Goal: Task Accomplishment & Management: Use online tool/utility

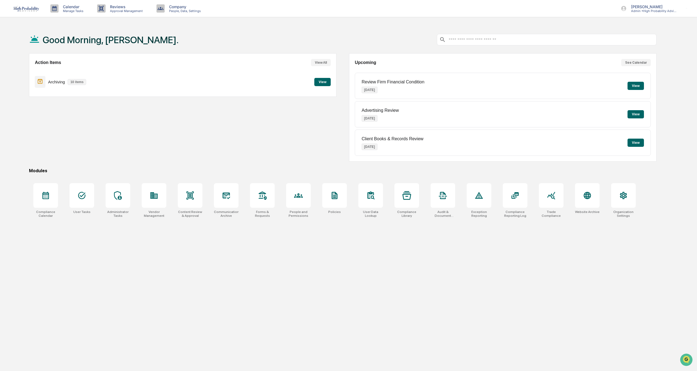
click at [320, 63] on button "View All" at bounding box center [321, 62] width 20 height 7
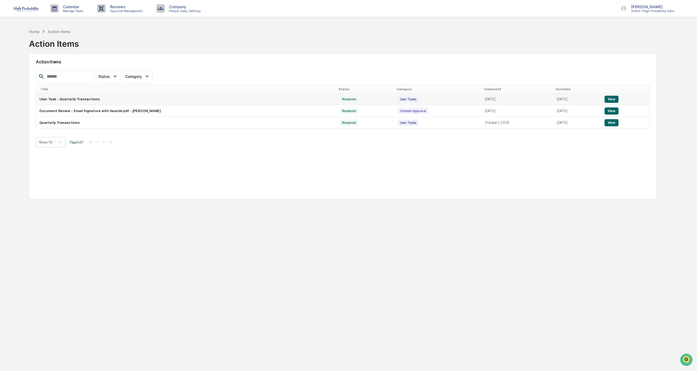
click at [613, 98] on button "View" at bounding box center [612, 99] width 14 height 7
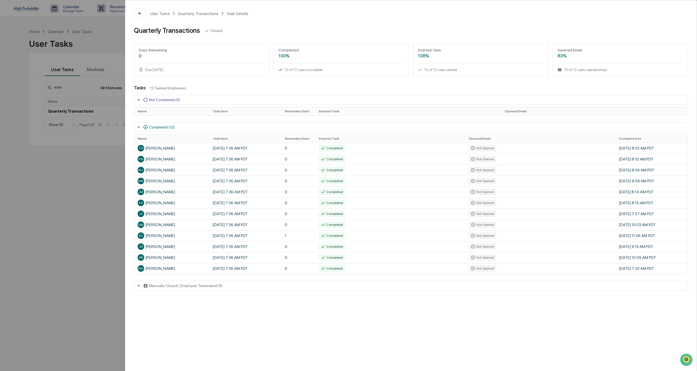
click at [182, 138] on th "Name" at bounding box center [171, 139] width 75 height 8
click at [161, 149] on div "[PERSON_NAME]" at bounding box center [172, 148] width 68 height 7
click at [41, 248] on div "User Tasks Quarterly Transactions Task Details Quarterly Transactions Closed Da…" at bounding box center [348, 185] width 697 height 371
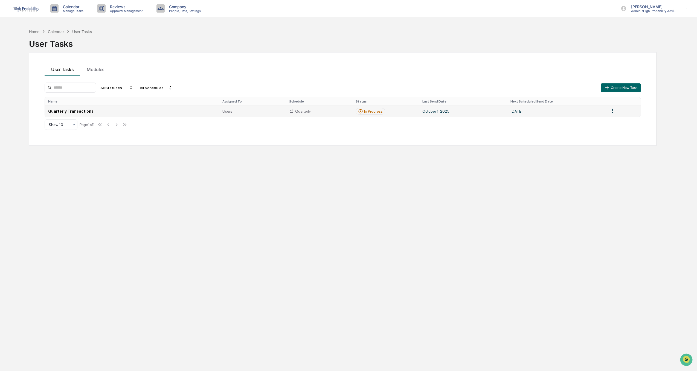
click at [578, 114] on td "[DATE]" at bounding box center [556, 111] width 99 height 11
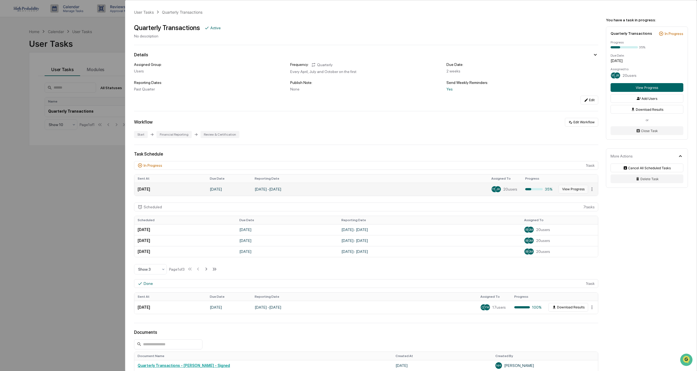
click at [570, 189] on button "View Progress" at bounding box center [574, 189] width 30 height 9
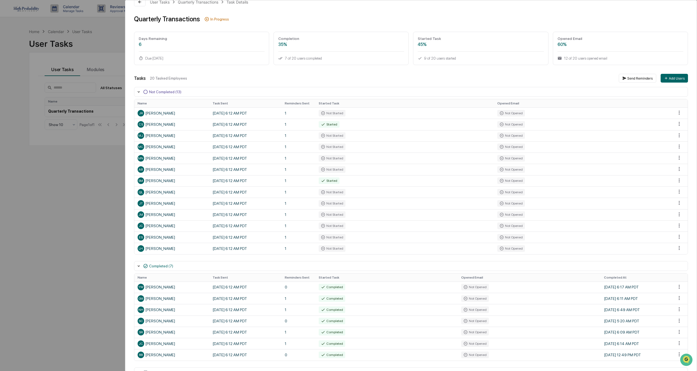
scroll to position [26, 0]
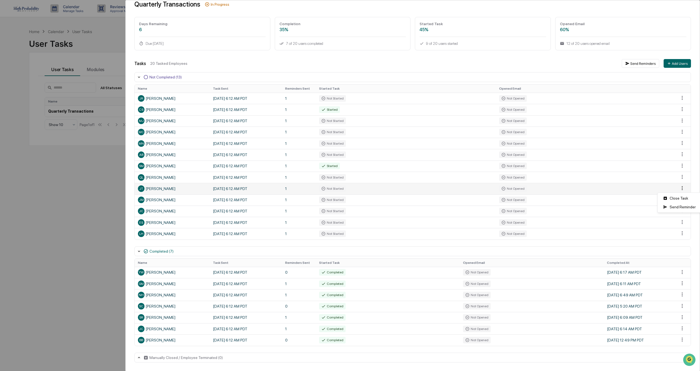
click at [676, 187] on html "Calendar Manage Tasks Reviews Approval Management Company People, Data, Setting…" at bounding box center [350, 185] width 700 height 371
click at [674, 199] on div "Close Task" at bounding box center [679, 198] width 41 height 9
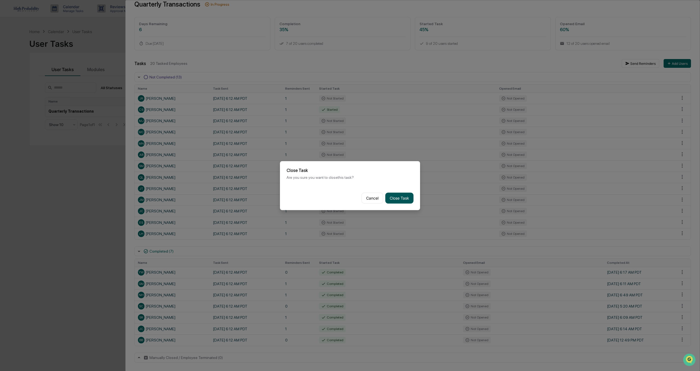
click at [396, 198] on button "Close Task" at bounding box center [399, 198] width 28 height 11
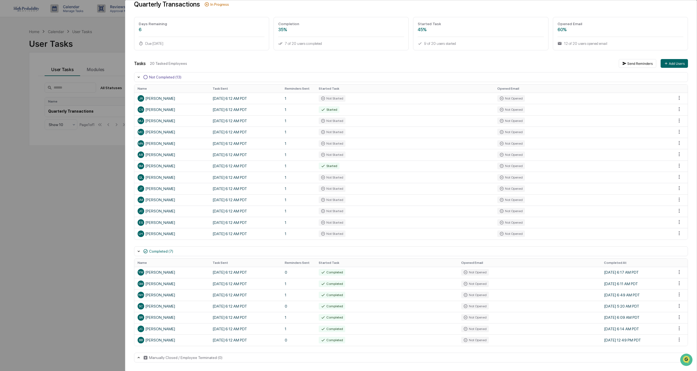
scroll to position [15, 0]
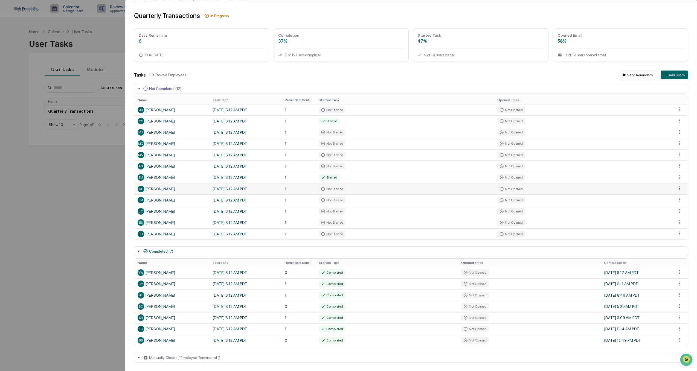
click at [677, 188] on html "Calendar Manage Tasks Reviews Approval Management Company People, Data, Setting…" at bounding box center [348, 185] width 697 height 371
click at [680, 197] on div "Close Task" at bounding box center [679, 198] width 41 height 9
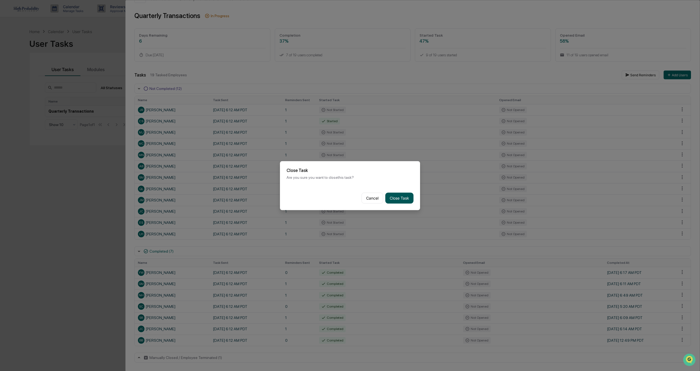
click at [392, 198] on button "Close Task" at bounding box center [399, 198] width 28 height 11
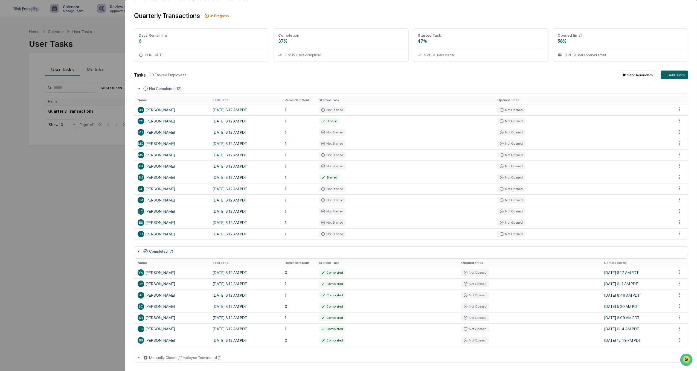
scroll to position [4, 0]
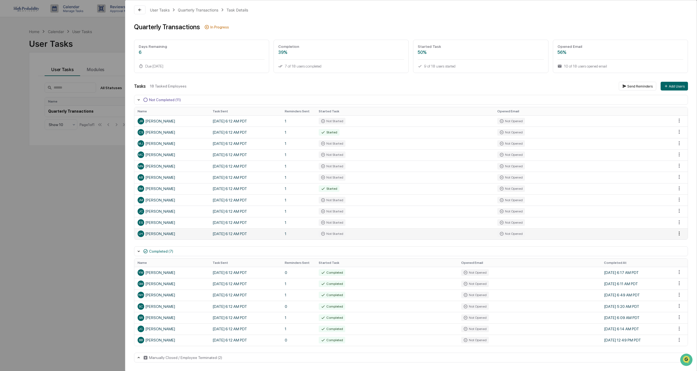
click at [676, 233] on html "Calendar Manage Tasks Reviews Approval Management Company People, Data, Setting…" at bounding box center [348, 185] width 697 height 371
click at [679, 243] on div "Close Task" at bounding box center [679, 243] width 41 height 9
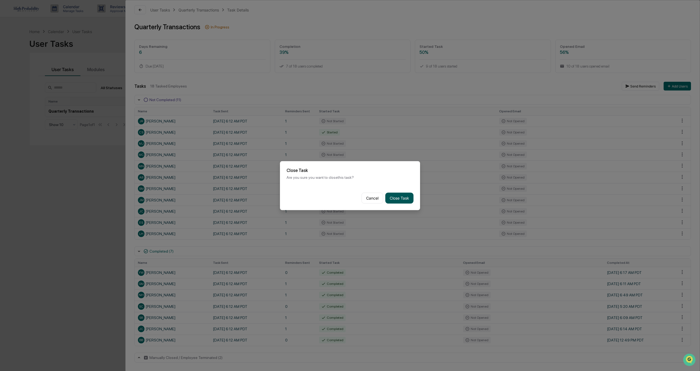
click at [394, 198] on button "Close Task" at bounding box center [399, 198] width 28 height 11
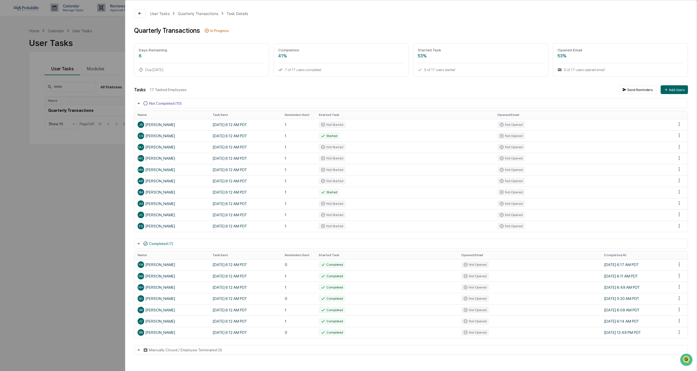
scroll to position [0, 0]
click at [59, 236] on div "User Tasks Quarterly Transactions Task Details Quarterly Transactions In Progre…" at bounding box center [348, 185] width 697 height 371
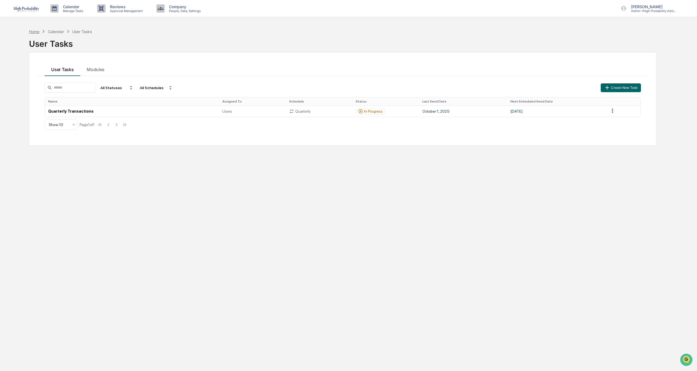
click at [36, 32] on div "Home" at bounding box center [34, 31] width 10 height 5
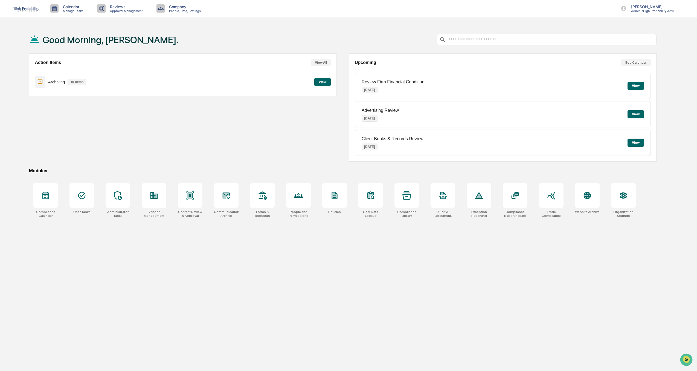
click at [323, 63] on button "View All" at bounding box center [321, 62] width 20 height 7
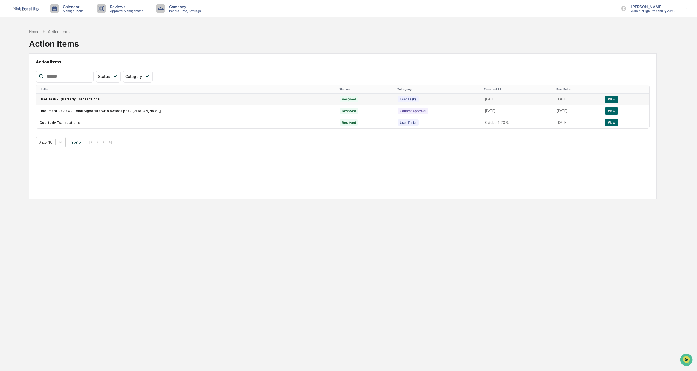
click at [612, 99] on button "View" at bounding box center [612, 99] width 14 height 7
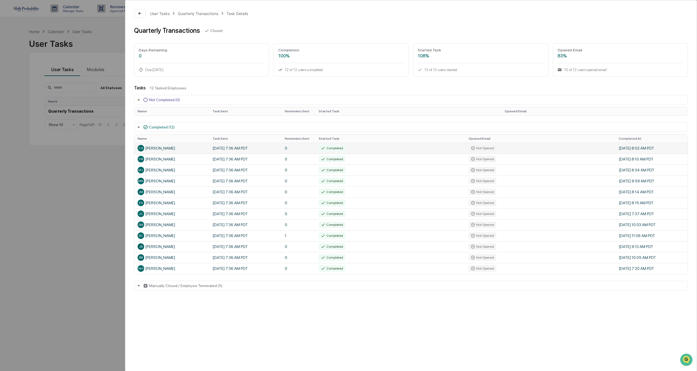
click at [481, 147] on div "Not Opened" at bounding box center [483, 148] width 28 height 7
click at [513, 112] on th "Opened Email" at bounding box center [595, 111] width 186 height 8
click at [137, 99] on icon at bounding box center [139, 100] width 4 height 4
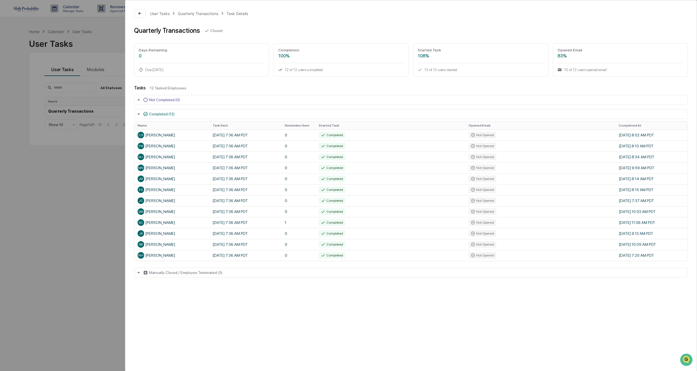
click at [137, 99] on icon at bounding box center [139, 100] width 4 height 4
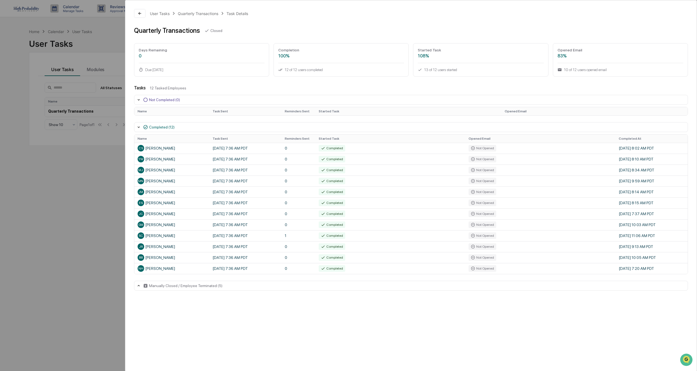
click at [137, 99] on icon at bounding box center [139, 100] width 4 height 4
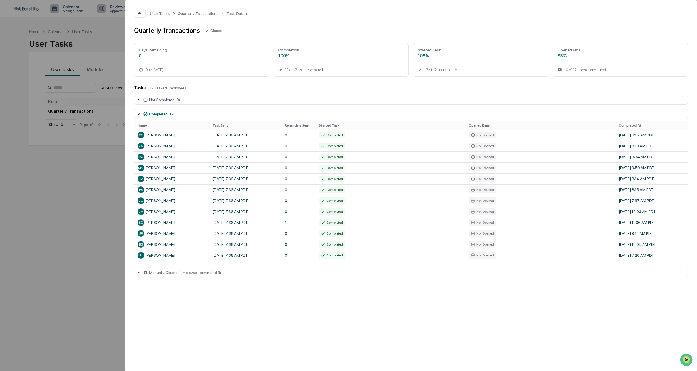
click at [137, 115] on icon at bounding box center [139, 114] width 4 height 4
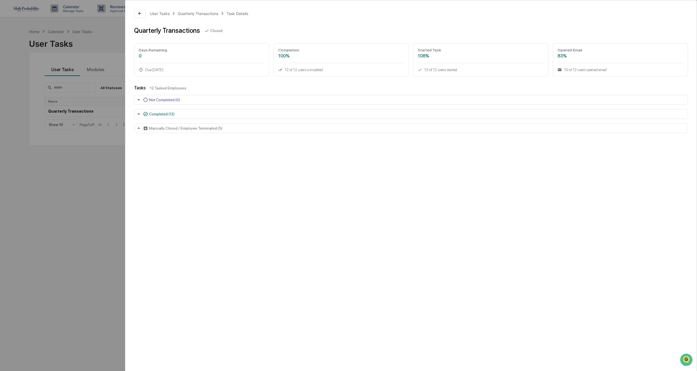
click at [140, 128] on icon at bounding box center [139, 128] width 4 height 4
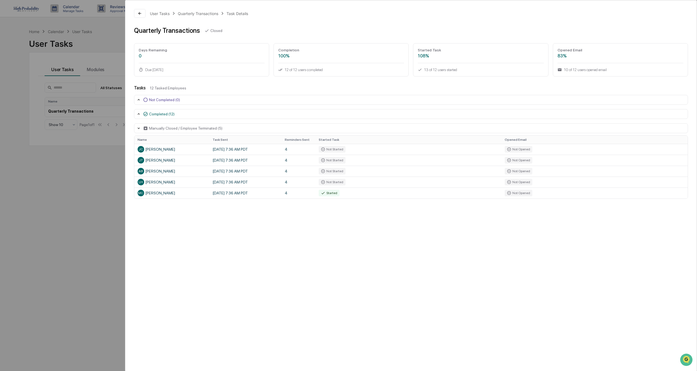
click at [138, 129] on icon at bounding box center [139, 128] width 2 height 1
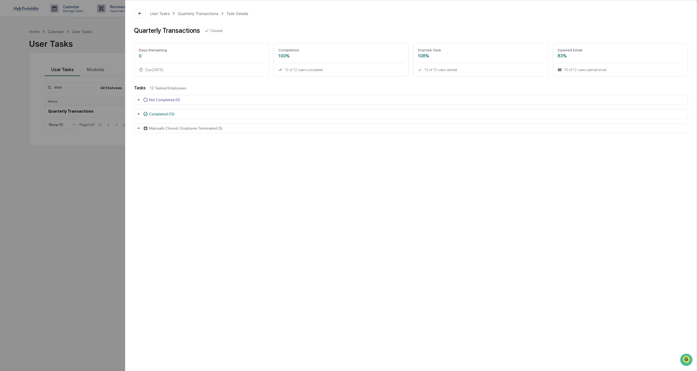
click at [138, 112] on icon at bounding box center [139, 114] width 4 height 4
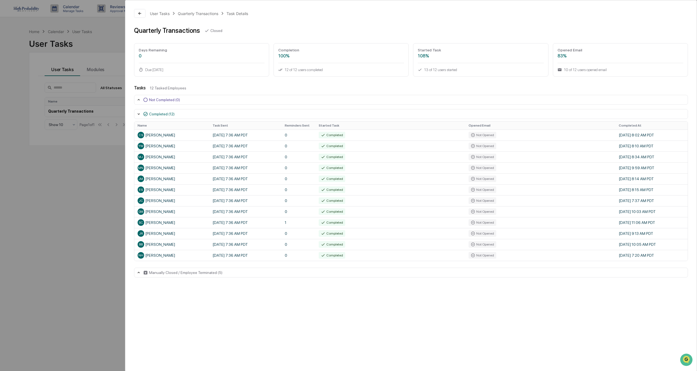
click at [138, 112] on icon at bounding box center [139, 114] width 4 height 4
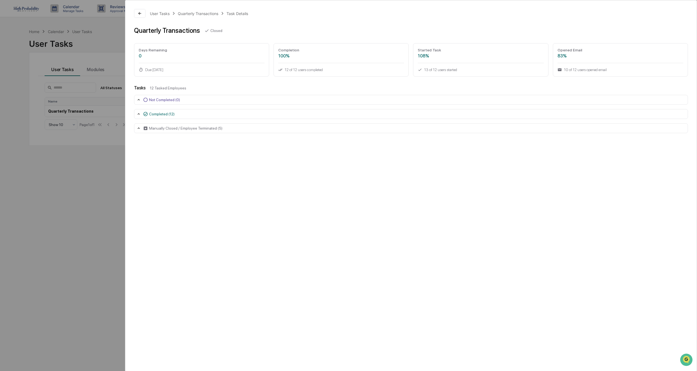
click at [70, 215] on div "User Tasks Quarterly Transactions Task Details Quarterly Transactions Closed Da…" at bounding box center [348, 185] width 697 height 371
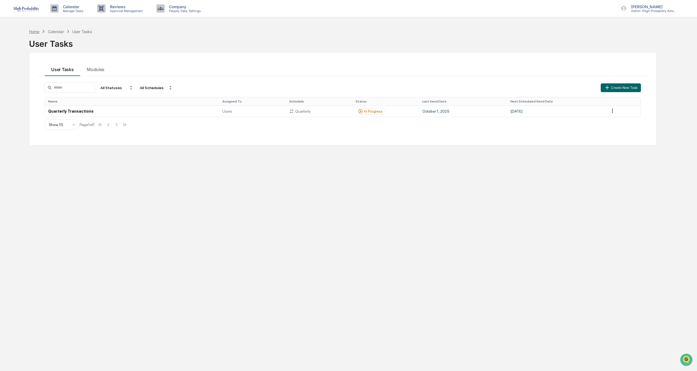
click at [39, 31] on div "Home" at bounding box center [34, 31] width 10 height 5
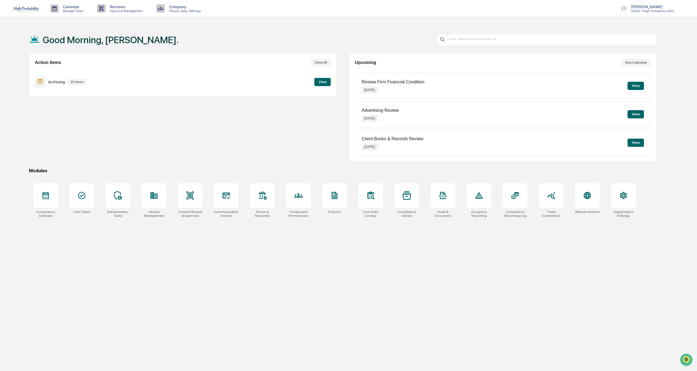
click at [319, 62] on button "View All" at bounding box center [321, 62] width 20 height 7
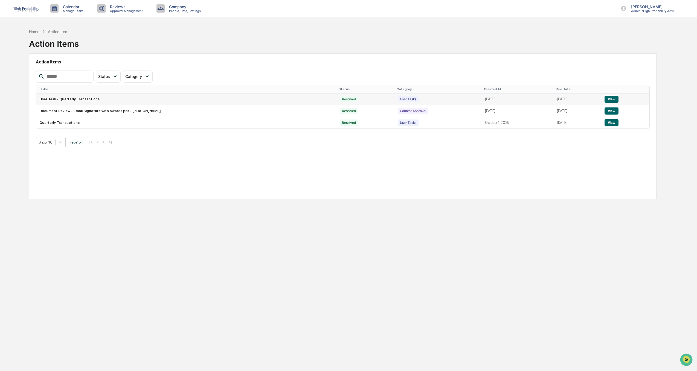
click at [612, 98] on button "View" at bounding box center [612, 99] width 14 height 7
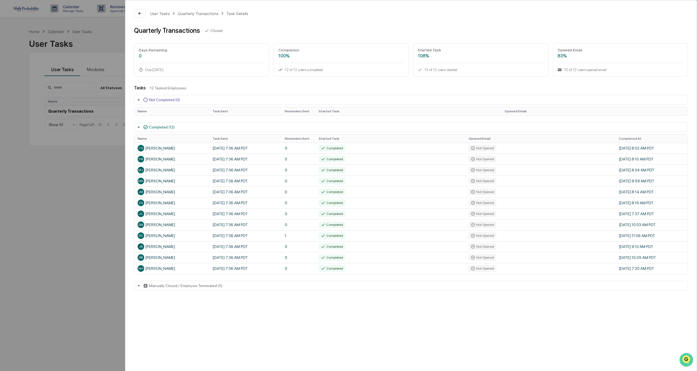
click at [685, 360] on img "Open customer support" at bounding box center [687, 360] width 14 height 11
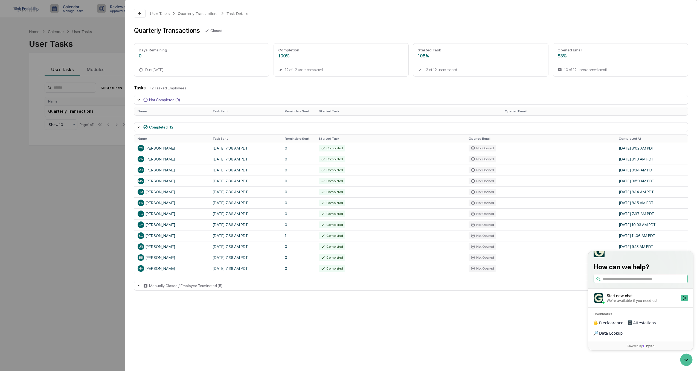
click at [546, 343] on div "User Tasks Quarterly Transactions Task Details Quarterly Transactions Closed Da…" at bounding box center [411, 186] width 572 height 372
click at [90, 292] on div "User Tasks Quarterly Transactions Task Details Quarterly Transactions Closed Da…" at bounding box center [348, 185] width 697 height 371
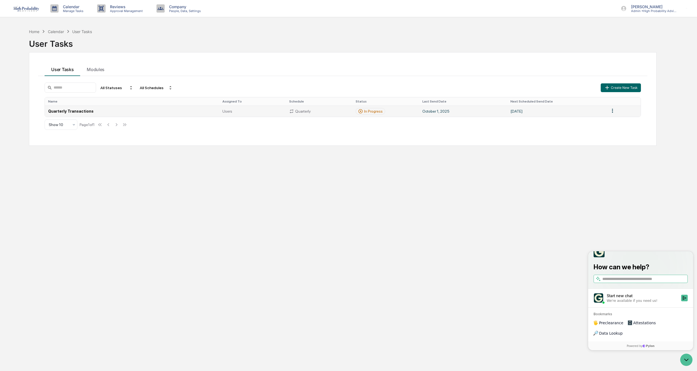
click at [366, 112] on div "In Progress" at bounding box center [373, 111] width 19 height 4
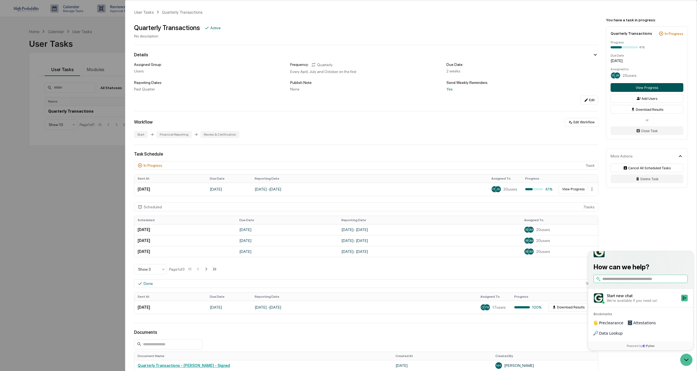
click at [647, 88] on button "View Progress" at bounding box center [647, 87] width 73 height 9
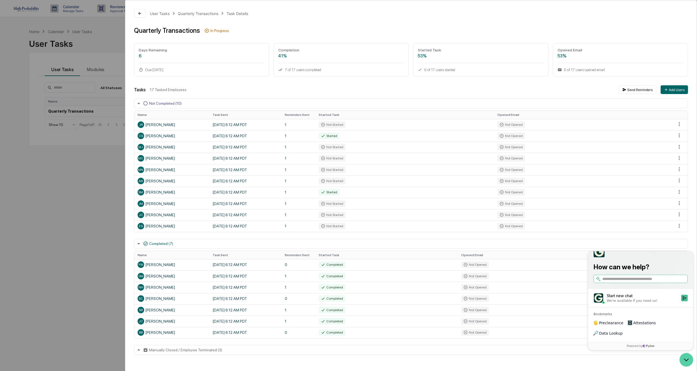
click at [686, 363] on icon "Open customer support" at bounding box center [687, 360] width 14 height 14
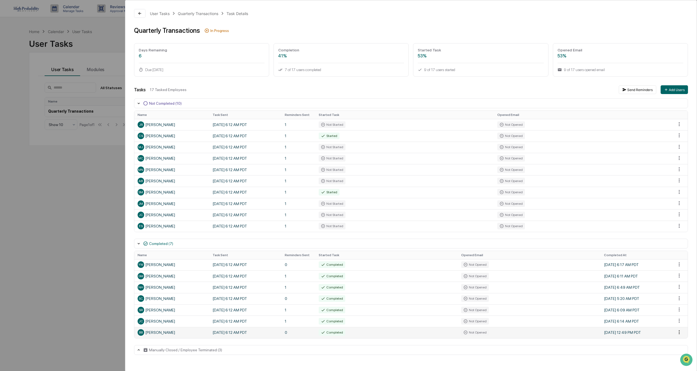
click at [679, 333] on html "Calendar Manage Tasks Reviews Approval Management Company People, Data, Setting…" at bounding box center [348, 185] width 697 height 371
click at [680, 332] on html "Calendar Manage Tasks Reviews Approval Management Company People, Data, Setting…" at bounding box center [350, 185] width 700 height 371
click at [67, 249] on div "User Tasks Quarterly Transactions Task Details Quarterly Transactions In Progre…" at bounding box center [348, 185] width 697 height 371
click at [8, 193] on div "User Tasks Quarterly Transactions Task Details Quarterly Transactions In Progre…" at bounding box center [348, 185] width 697 height 371
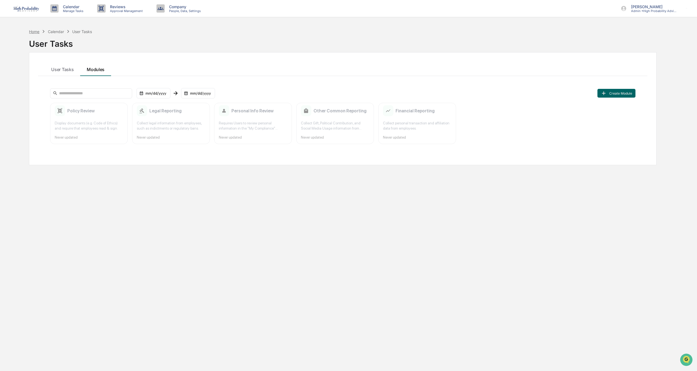
click at [31, 32] on div "Home" at bounding box center [34, 31] width 10 height 5
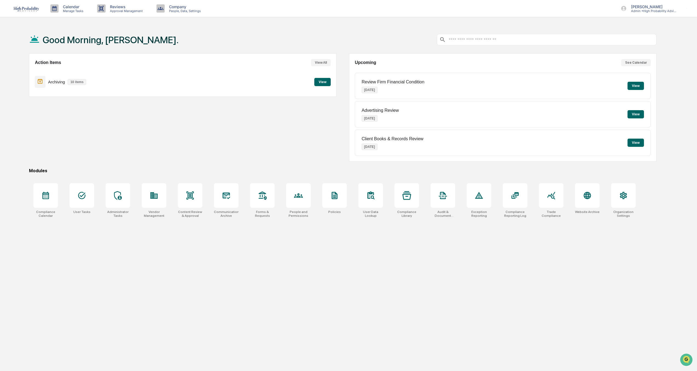
click at [320, 62] on button "View All" at bounding box center [321, 62] width 20 height 7
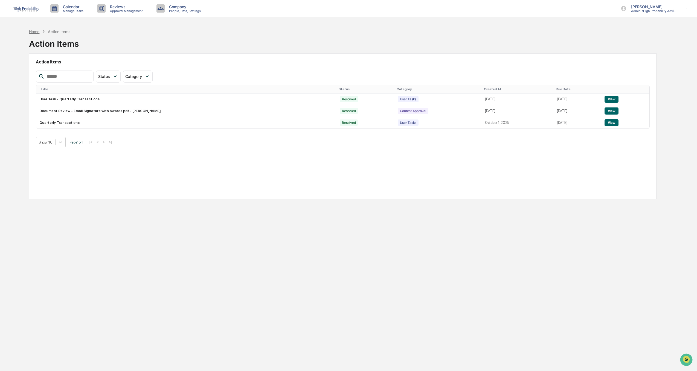
click at [37, 31] on div "Home" at bounding box center [34, 31] width 10 height 5
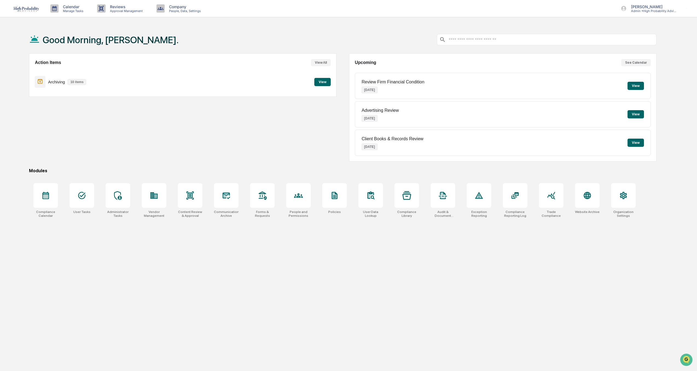
click at [322, 83] on button "View" at bounding box center [322, 82] width 16 height 8
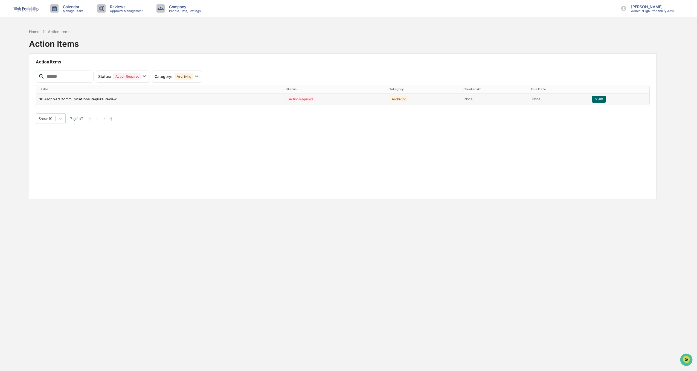
click at [593, 101] on button "View" at bounding box center [599, 99] width 14 height 7
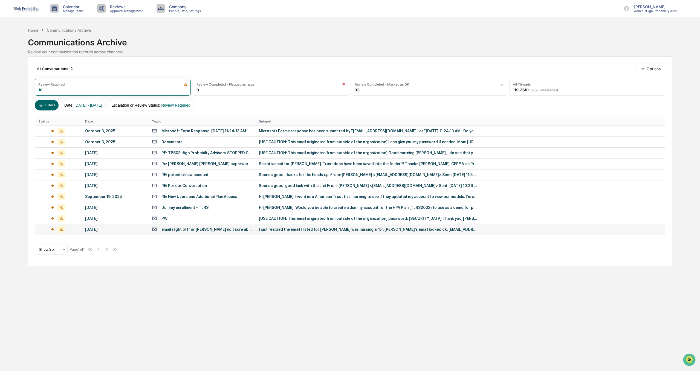
click at [97, 229] on div "[DATE]" at bounding box center [115, 229] width 60 height 4
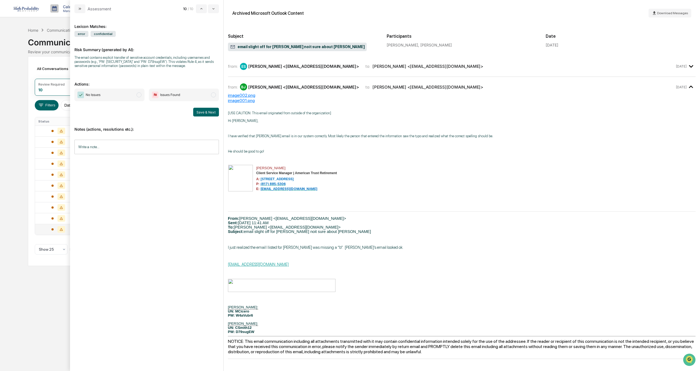
click at [379, 206] on p "modal" at bounding box center [462, 206] width 468 height 4
click at [270, 66] on div "[PERSON_NAME] <[EMAIL_ADDRESS][DOMAIN_NAME]>" at bounding box center [303, 66] width 111 height 5
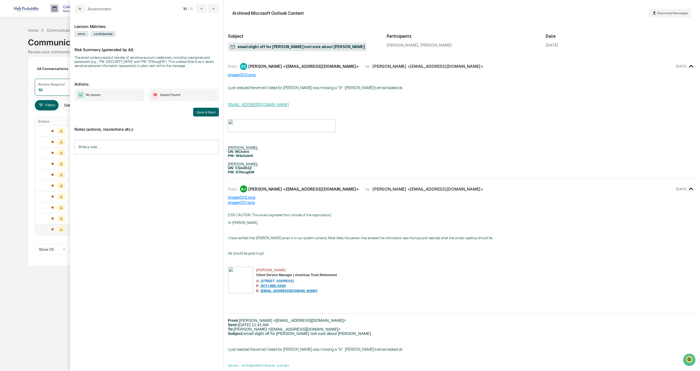
click at [270, 66] on div "[PERSON_NAME] <[EMAIL_ADDRESS][DOMAIN_NAME]>" at bounding box center [303, 66] width 111 height 5
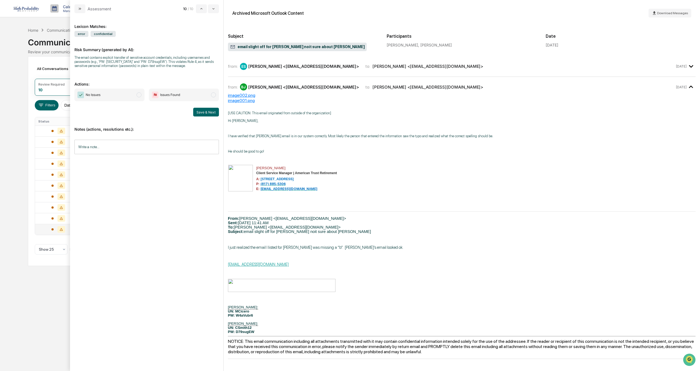
click at [95, 146] on input "Write a note..." at bounding box center [146, 147] width 144 height 15
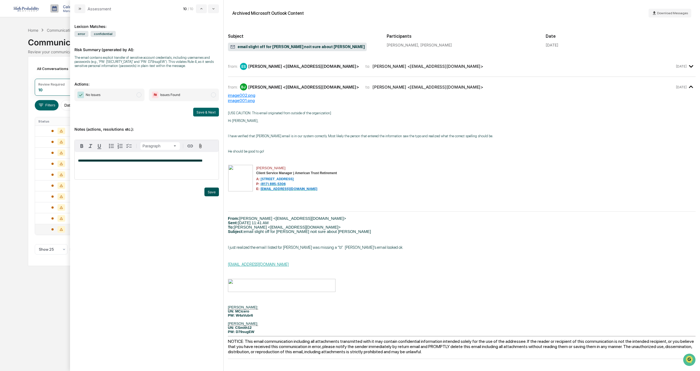
click at [212, 194] on button "Save" at bounding box center [211, 192] width 15 height 9
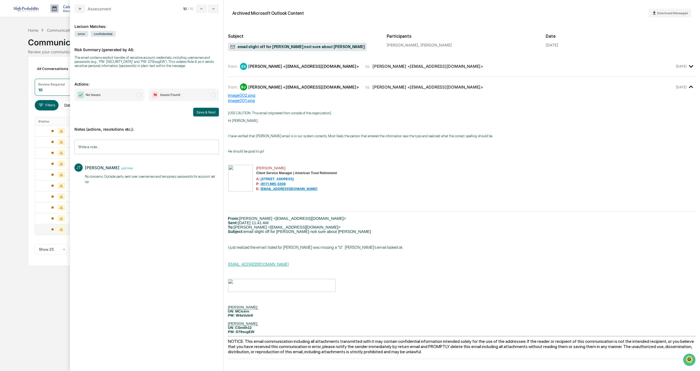
click at [97, 95] on span "No Issues" at bounding box center [93, 94] width 15 height 5
click at [209, 112] on button "Save & Next" at bounding box center [206, 112] width 26 height 9
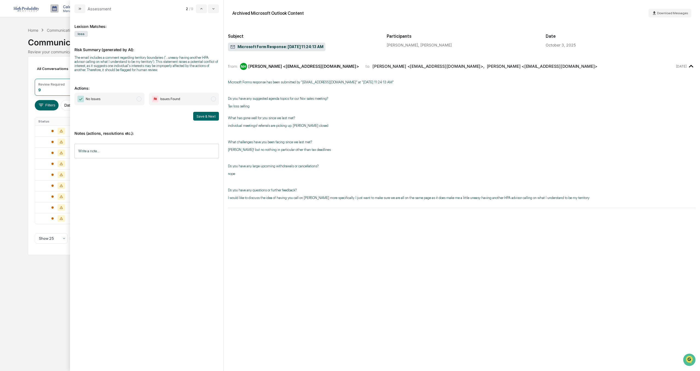
click at [93, 153] on input "Write a note..." at bounding box center [146, 151] width 144 height 15
click at [146, 262] on div "Lexicon Matches: loss Risk Summary (generated by AI): The email includes a comm…" at bounding box center [146, 189] width 144 height 342
click at [122, 99] on span "No Issues" at bounding box center [109, 99] width 70 height 13
click at [210, 117] on button "Save & Next" at bounding box center [206, 116] width 26 height 9
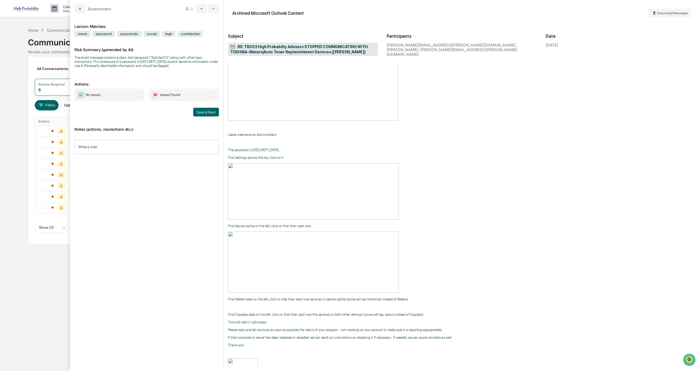
scroll to position [1121, 0]
click at [89, 147] on input "Write a note..." at bounding box center [146, 147] width 144 height 15
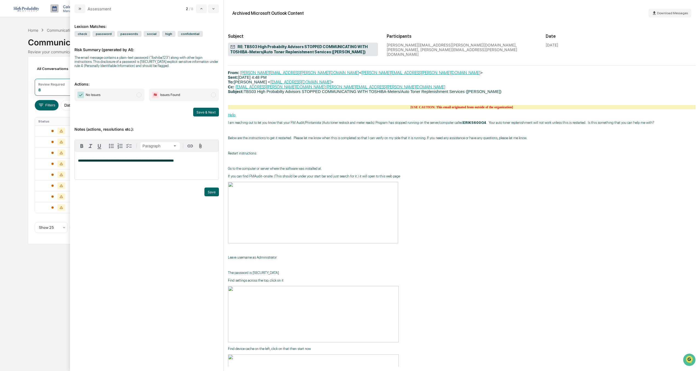
scroll to position [984, 0]
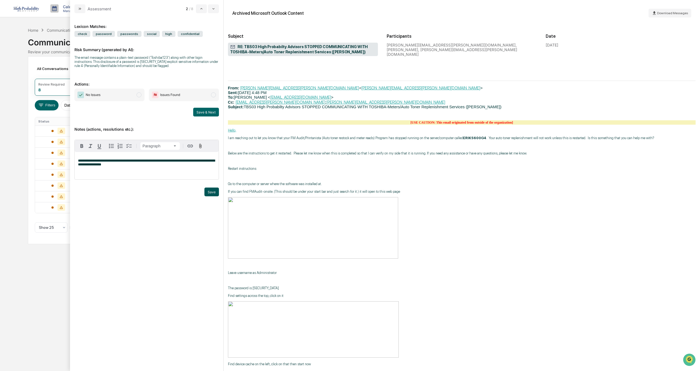
click at [213, 188] on button "Save" at bounding box center [211, 192] width 15 height 9
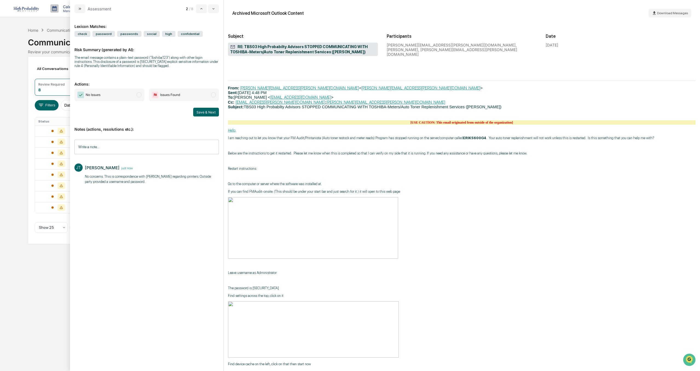
click at [102, 96] on span "No Issues" at bounding box center [109, 95] width 70 height 13
click at [205, 112] on button "Save & Next" at bounding box center [206, 112] width 26 height 9
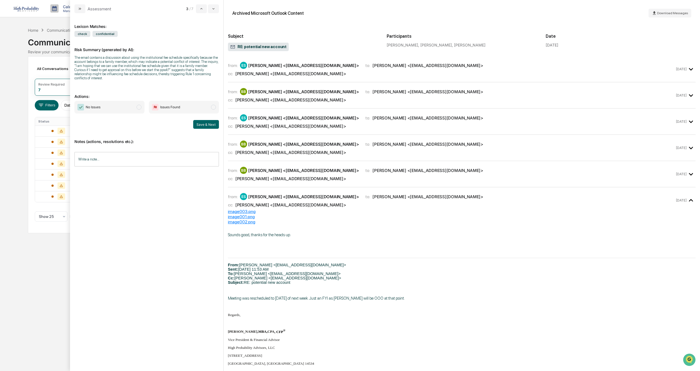
click at [97, 155] on input "Write a note..." at bounding box center [146, 159] width 144 height 15
click at [107, 106] on span "No Issues" at bounding box center [109, 107] width 70 height 13
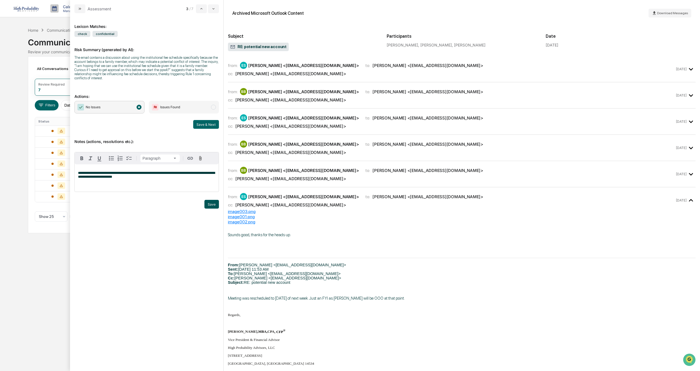
click at [215, 200] on button "Save" at bounding box center [211, 204] width 15 height 9
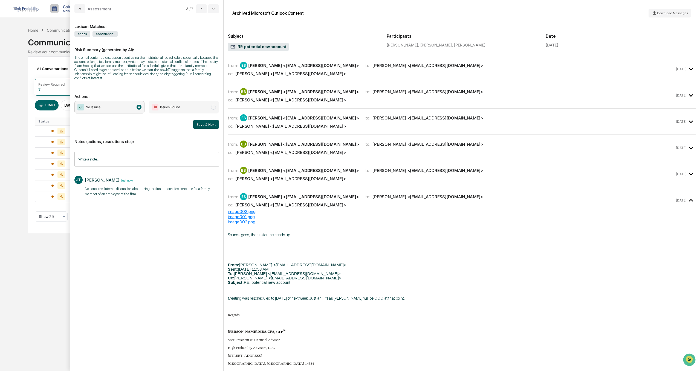
click at [210, 121] on button "Save & Next" at bounding box center [206, 124] width 26 height 9
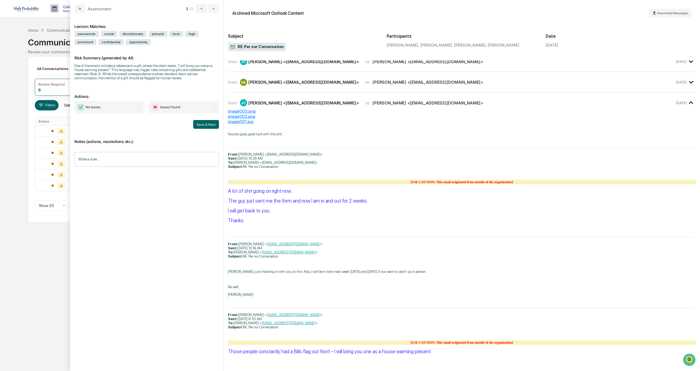
scroll to position [91, 0]
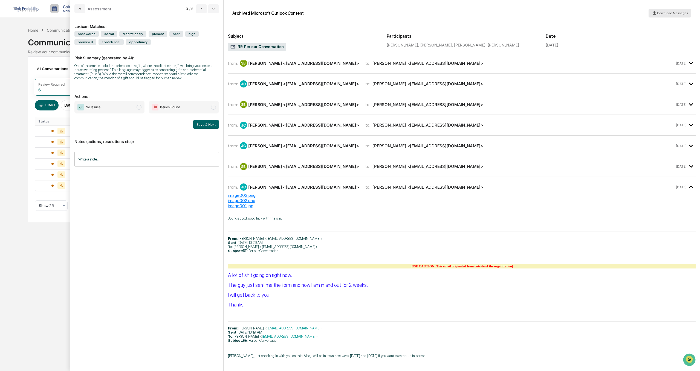
click at [674, 13] on span "Download Messages" at bounding box center [672, 13] width 31 height 4
click at [23, 275] on div "Calendar Manage Tasks Reviews Approval Management Company People, Data, Setting…" at bounding box center [350, 185] width 700 height 371
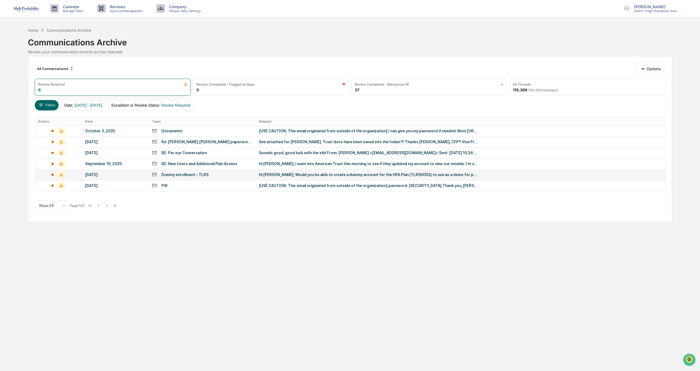
click at [287, 176] on div "Hi [PERSON_NAME], Would you be able to create a dummy account for the HPA Plan …" at bounding box center [368, 175] width 219 height 4
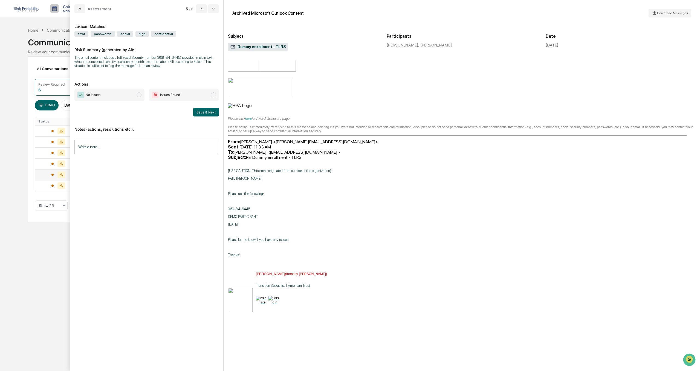
scroll to position [144, 0]
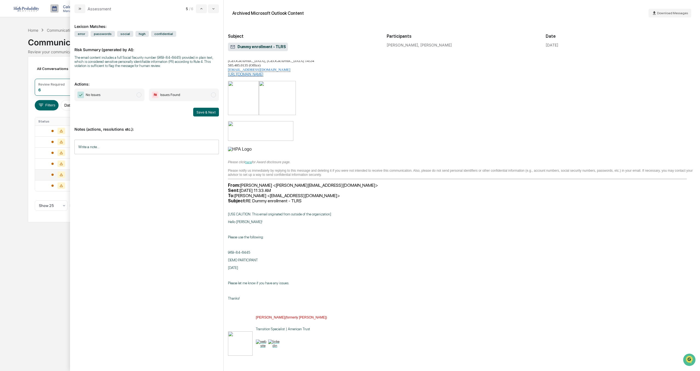
click at [96, 146] on input "Write a note..." at bounding box center [146, 147] width 144 height 15
click at [210, 195] on button "Save" at bounding box center [211, 192] width 15 height 9
click at [110, 98] on span "No Issues" at bounding box center [109, 95] width 70 height 13
click at [202, 113] on button "Save & Next" at bounding box center [206, 112] width 26 height 9
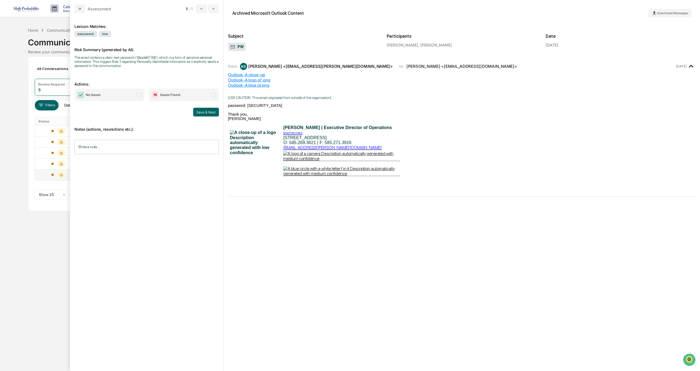
click at [102, 147] on input "Write a note..." at bounding box center [146, 147] width 144 height 15
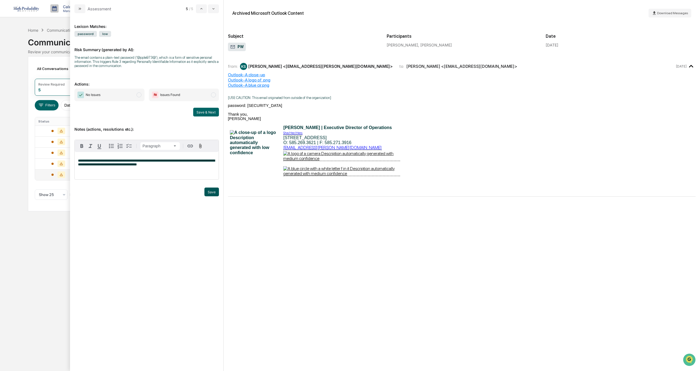
click at [213, 189] on button "Save" at bounding box center [211, 192] width 15 height 9
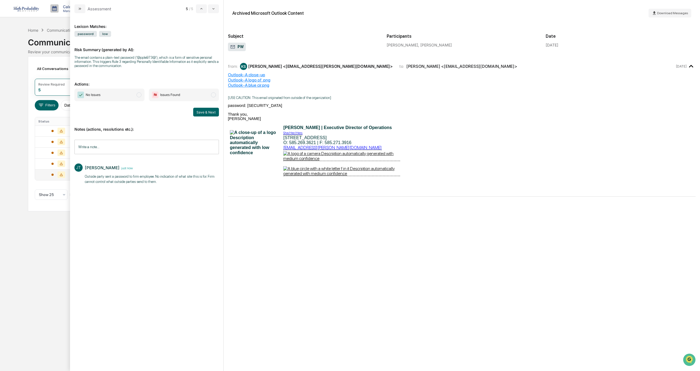
click at [102, 97] on span "No Issues" at bounding box center [109, 95] width 70 height 13
click at [200, 112] on button "Save & Next" at bounding box center [206, 112] width 26 height 9
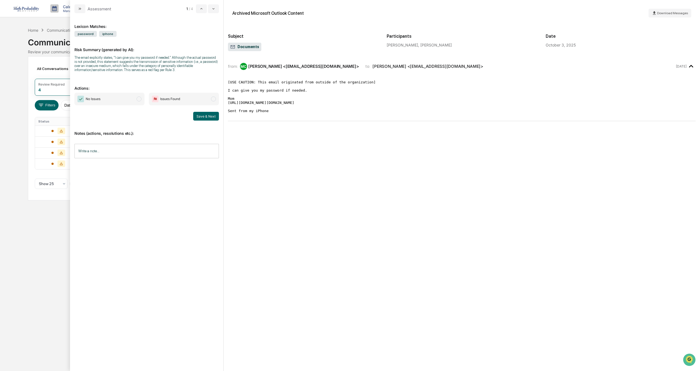
click at [95, 154] on input "Write a note..." at bounding box center [146, 151] width 144 height 15
click at [215, 198] on button "Save" at bounding box center [211, 196] width 15 height 9
click at [105, 102] on span "No Issues" at bounding box center [109, 99] width 70 height 13
click at [205, 116] on button "Save & Next" at bounding box center [206, 116] width 26 height 9
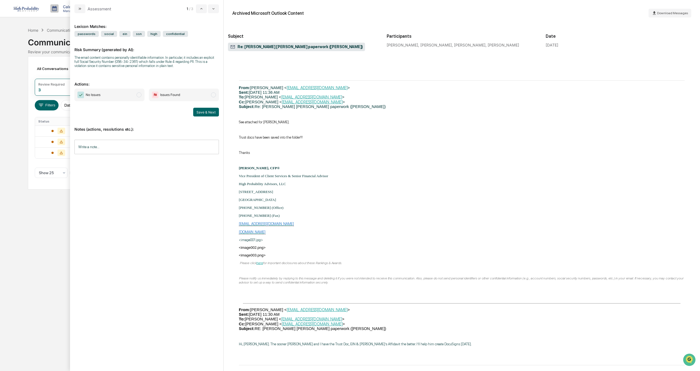
scroll to position [356, 0]
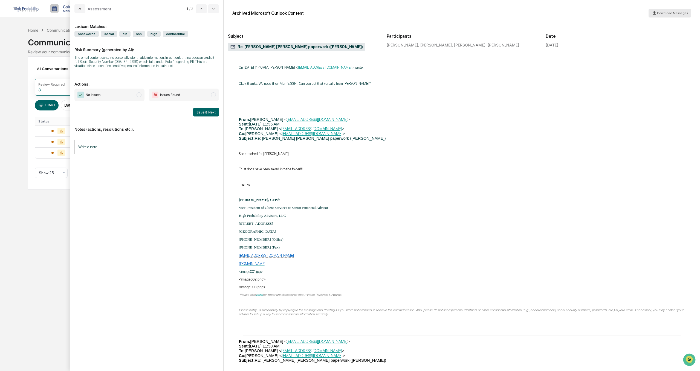
click at [667, 13] on span "Download Messages" at bounding box center [672, 13] width 31 height 4
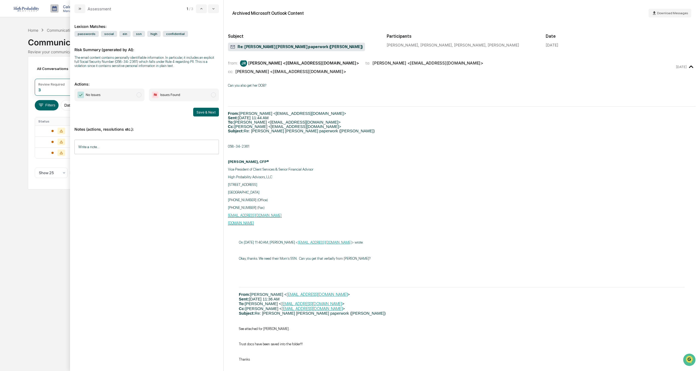
scroll to position [0, 0]
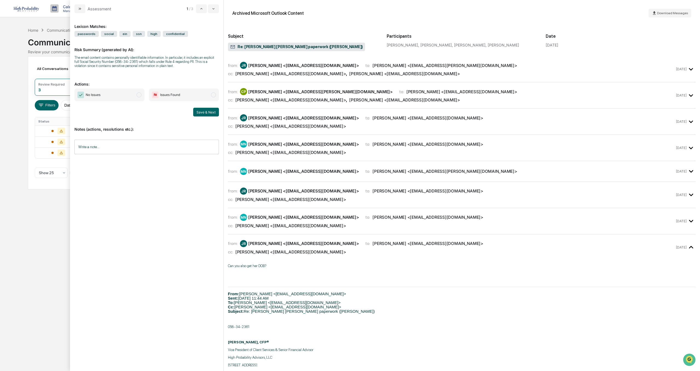
click at [39, 242] on div "Calendar Manage Tasks Reviews Approval Management Company People, Data, Setting…" at bounding box center [350, 185] width 700 height 371
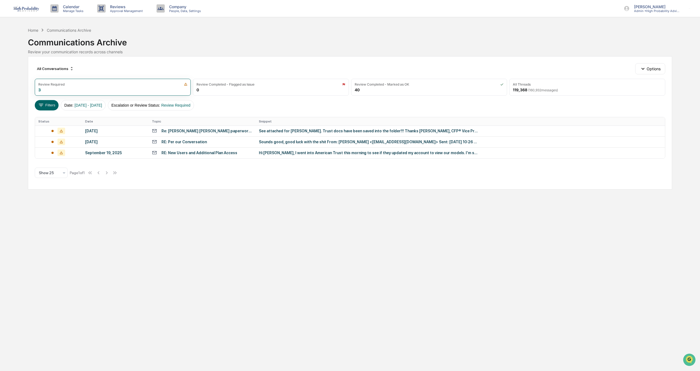
click at [185, 132] on div "Re: [PERSON_NAME] [PERSON_NAME] paperwork ([PERSON_NAME])" at bounding box center [206, 131] width 91 height 4
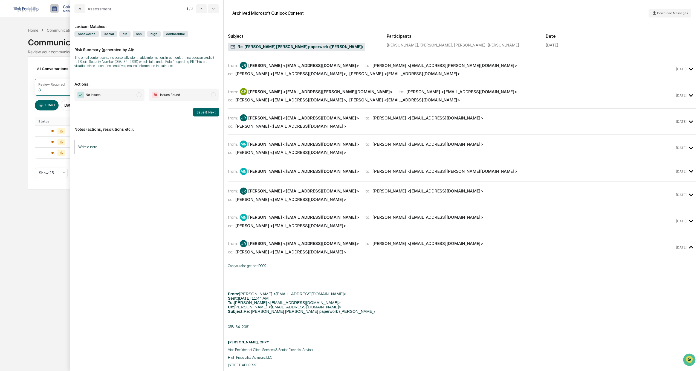
click at [3, 244] on div "Calendar Manage Tasks Reviews Approval Management Company People, Data, Setting…" at bounding box center [350, 185] width 700 height 371
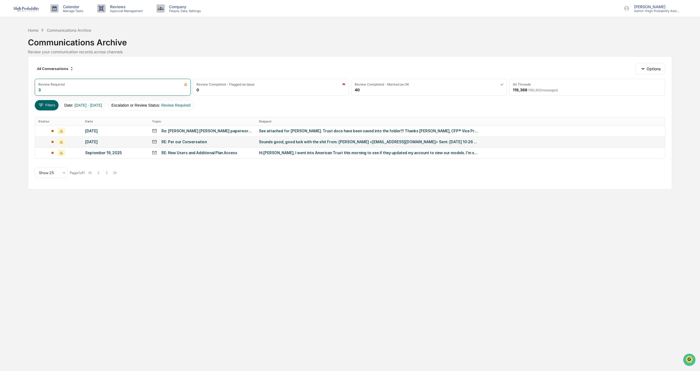
click at [177, 141] on div "RE: Per our Conversation" at bounding box center [183, 142] width 45 height 4
click at [61, 250] on div "Calendar Manage Tasks Reviews Approval Management Company People, Data, Setting…" at bounding box center [350, 185] width 700 height 371
click at [190, 151] on div "RE: New Users and Additional Plan Access" at bounding box center [199, 153] width 76 height 4
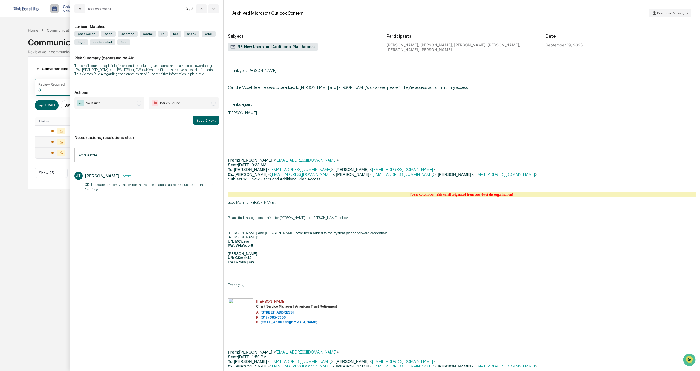
scroll to position [1313, 0]
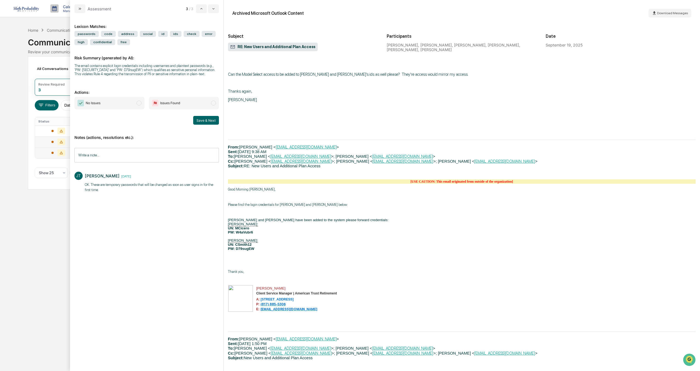
click at [138, 103] on span "modal" at bounding box center [139, 103] width 5 height 5
click at [210, 120] on button "Save & Next" at bounding box center [206, 120] width 26 height 9
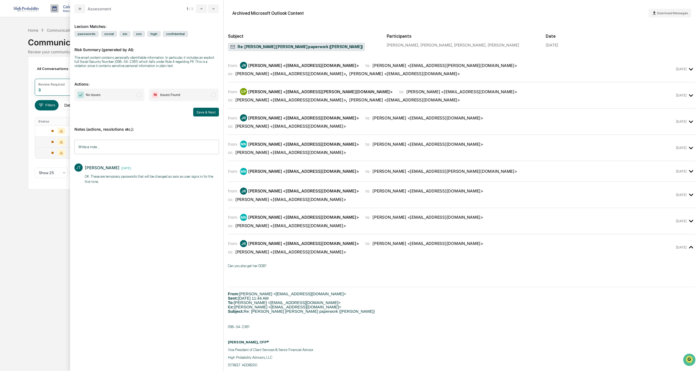
click at [0, 261] on div "Calendar Manage Tasks Reviews Approval Management Company People, Data, Setting…" at bounding box center [350, 185] width 700 height 371
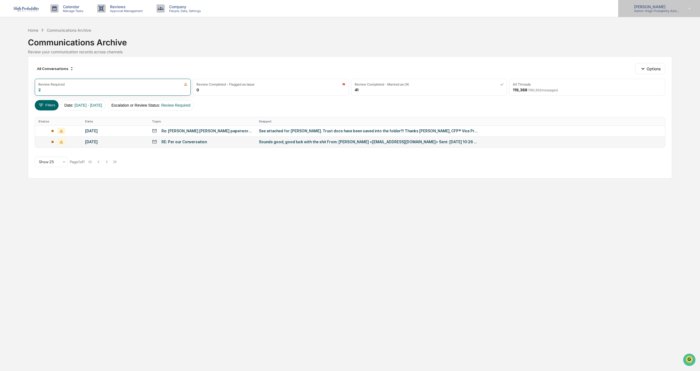
click at [657, 8] on p "[PERSON_NAME]" at bounding box center [655, 6] width 51 height 5
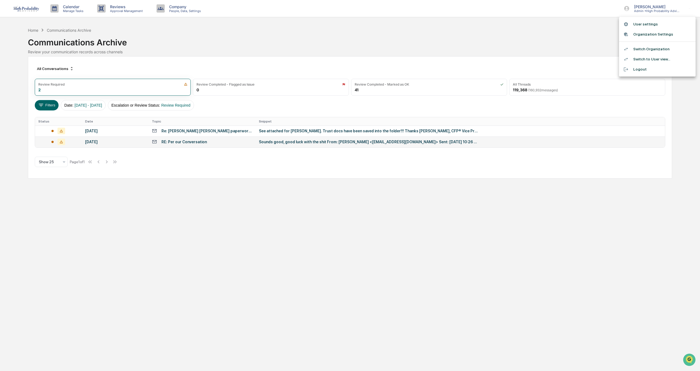
click at [640, 68] on li "Logout" at bounding box center [657, 69] width 77 height 10
